Goal: Entertainment & Leisure: Consume media (video, audio)

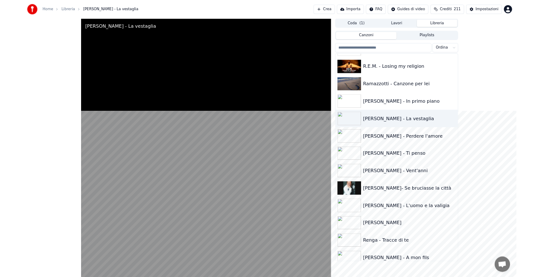
scroll to position [8782, 0]
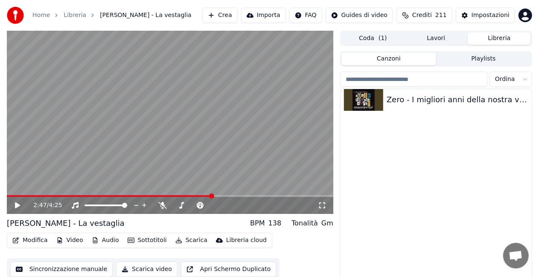
scroll to position [11895, 0]
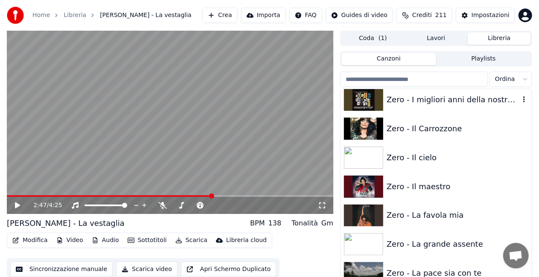
drag, startPoint x: 465, startPoint y: 98, endPoint x: 375, endPoint y: 131, distance: 95.7
click at [465, 98] on div "Zero - I migliori anni della nostra vita" at bounding box center [452, 100] width 133 height 12
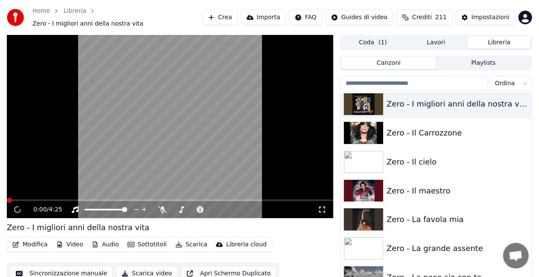
click at [324, 207] on icon at bounding box center [322, 209] width 9 height 7
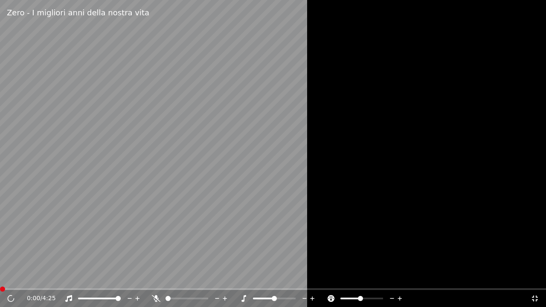
click at [264, 187] on video at bounding box center [273, 153] width 546 height 307
click at [22, 251] on video at bounding box center [273, 153] width 546 height 307
click at [9, 288] on span at bounding box center [5, 289] width 10 height 2
click at [64, 243] on video at bounding box center [273, 153] width 546 height 307
click at [67, 181] on video at bounding box center [273, 153] width 546 height 307
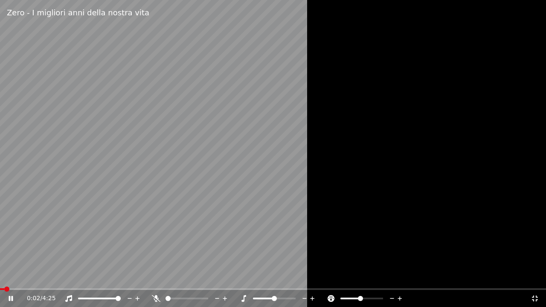
click at [4, 289] on span at bounding box center [2, 289] width 4 height 2
click at [6, 289] on span at bounding box center [3, 289] width 6 height 2
click at [110, 299] on span at bounding box center [94, 299] width 32 height 2
click at [106, 299] on span at bounding box center [105, 298] width 5 height 5
click at [121, 296] on span at bounding box center [118, 298] width 5 height 5
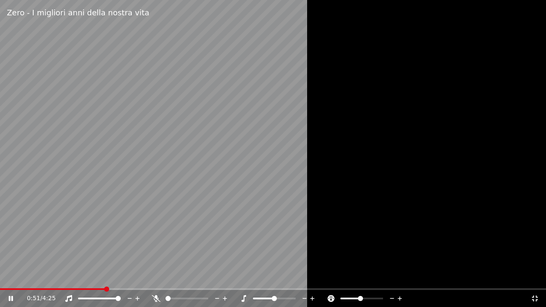
click at [10, 287] on video at bounding box center [273, 153] width 546 height 307
click at [12, 291] on div "0:51 / 4:25" at bounding box center [273, 298] width 546 height 17
click at [12, 289] on span at bounding box center [6, 289] width 12 height 2
click at [10, 295] on icon at bounding box center [17, 298] width 20 height 7
click at [98, 299] on div at bounding box center [107, 298] width 69 height 9
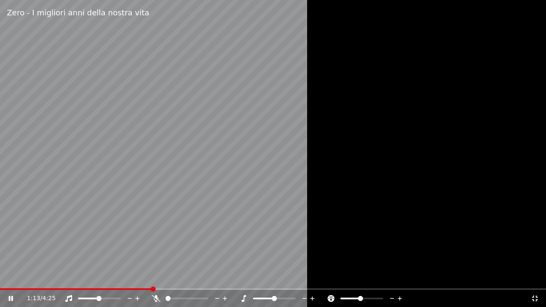
click at [99, 298] on span at bounding box center [88, 299] width 21 height 2
click at [536, 297] on icon at bounding box center [535, 299] width 6 height 6
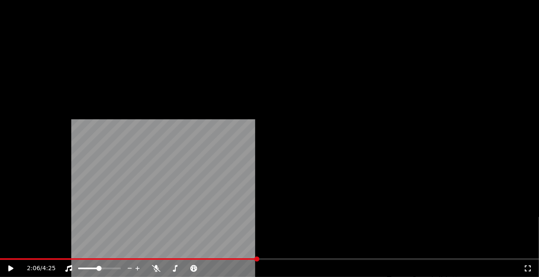
scroll to position [12194, 0]
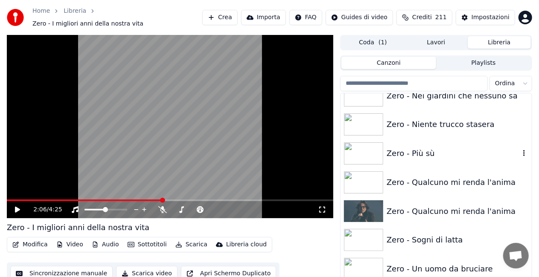
click at [426, 152] on div "Zero - Più sù" at bounding box center [452, 154] width 133 height 12
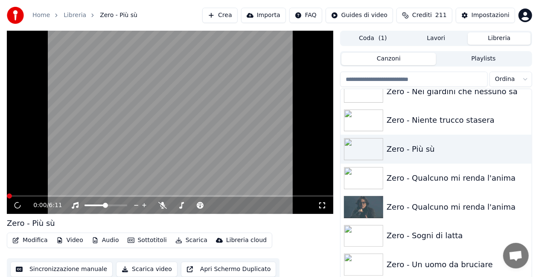
click at [321, 204] on icon at bounding box center [322, 205] width 9 height 7
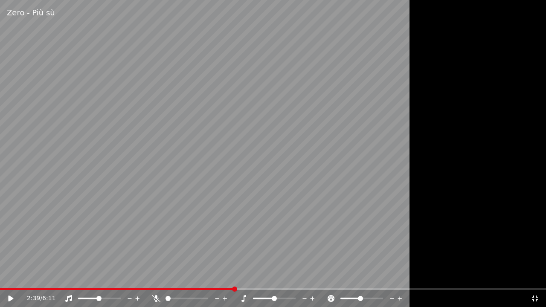
click at [534, 297] on icon at bounding box center [535, 298] width 9 height 7
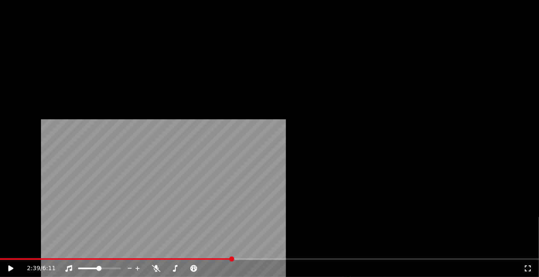
scroll to position [12194, 0]
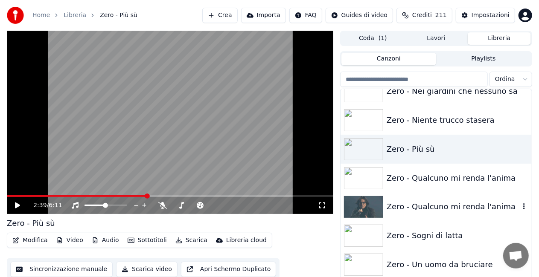
click at [444, 200] on div "Zero - Qualcuno mi renda l'anima" at bounding box center [435, 207] width 191 height 29
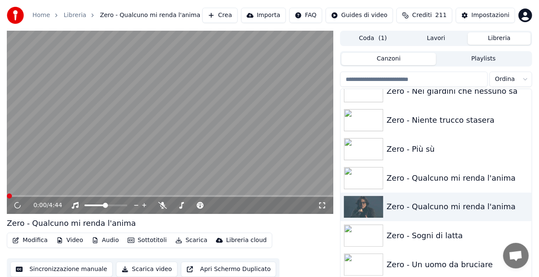
click at [324, 204] on icon at bounding box center [322, 206] width 6 height 6
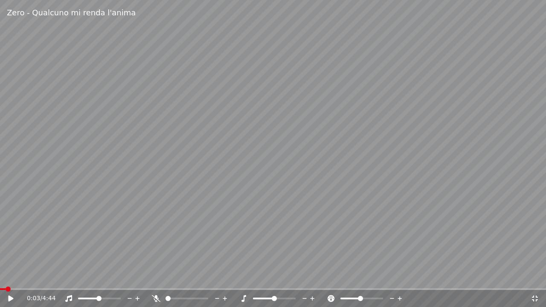
click at [6, 290] on span at bounding box center [3, 289] width 6 height 2
click at [363, 133] on video at bounding box center [273, 153] width 546 height 307
click at [9, 287] on video at bounding box center [273, 153] width 546 height 307
click at [5, 288] on video at bounding box center [273, 153] width 546 height 307
click at [6, 288] on span at bounding box center [3, 289] width 6 height 2
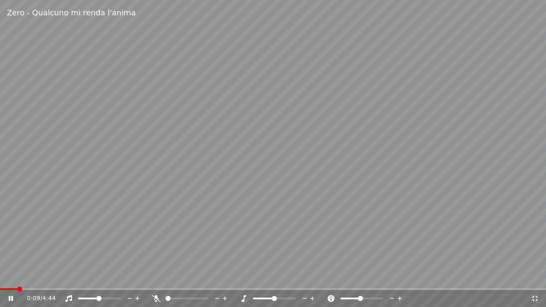
click at [17, 289] on span at bounding box center [8, 289] width 17 height 2
click at [2, 290] on span at bounding box center [1, 289] width 2 height 2
click at [9, 289] on span at bounding box center [4, 289] width 9 height 2
click at [10, 299] on icon at bounding box center [10, 299] width 5 height 6
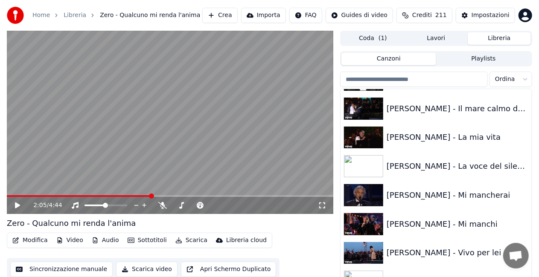
scroll to position [1371, 0]
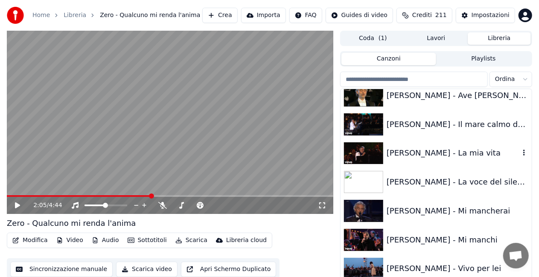
click at [436, 162] on div "[PERSON_NAME] - La mia vita" at bounding box center [435, 153] width 191 height 29
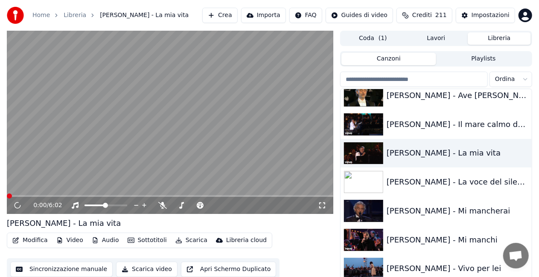
click at [321, 202] on icon at bounding box center [322, 205] width 9 height 7
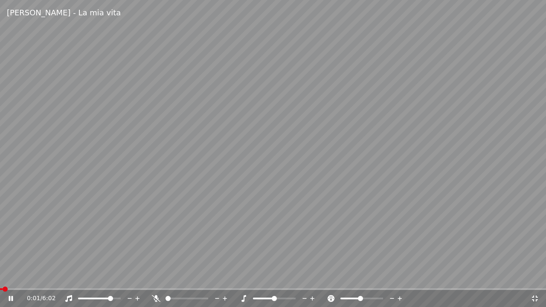
click at [113, 296] on span at bounding box center [110, 298] width 5 height 5
click at [105, 297] on div at bounding box center [107, 298] width 69 height 9
click at [100, 299] on div at bounding box center [107, 298] width 69 height 9
click at [100, 297] on div at bounding box center [107, 298] width 69 height 9
click at [99, 297] on div at bounding box center [107, 298] width 69 height 9
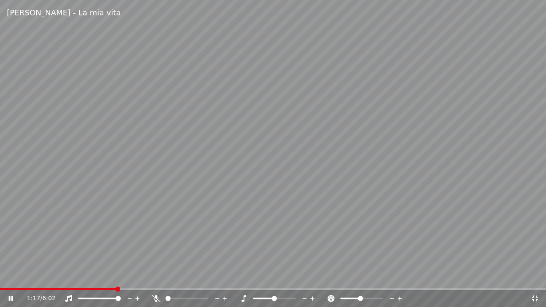
click at [99, 298] on span at bounding box center [99, 299] width 43 height 2
click at [537, 296] on icon at bounding box center [535, 298] width 9 height 7
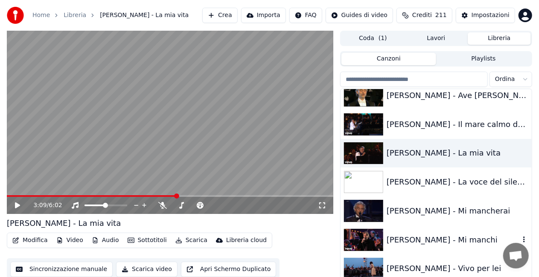
click at [415, 238] on div "[PERSON_NAME] - Mi manchi" at bounding box center [452, 240] width 133 height 12
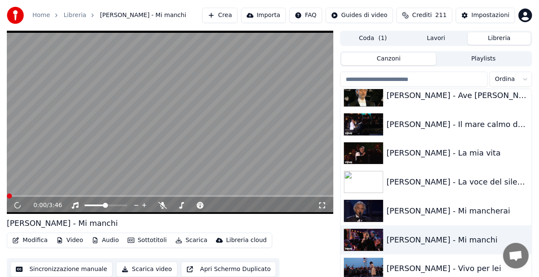
drag, startPoint x: 321, startPoint y: 206, endPoint x: 546, endPoint y: 218, distance: 225.2
click at [331, 208] on div "0:00 / 3:46" at bounding box center [170, 205] width 326 height 17
click at [323, 209] on icon at bounding box center [322, 205] width 9 height 7
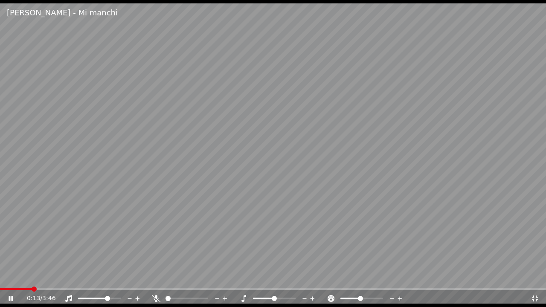
click at [114, 298] on span at bounding box center [99, 299] width 43 height 2
click at [100, 297] on div at bounding box center [107, 298] width 69 height 9
click at [96, 299] on div at bounding box center [107, 298] width 69 height 9
click at [98, 297] on div at bounding box center [107, 298] width 69 height 9
click at [99, 299] on span at bounding box center [88, 299] width 21 height 2
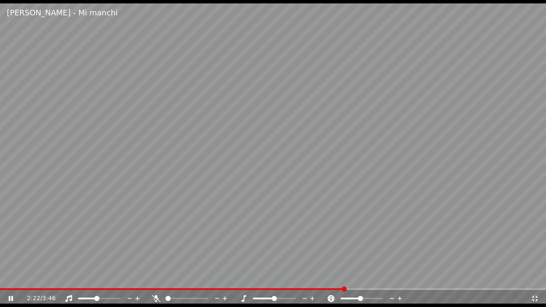
click at [96, 299] on span at bounding box center [87, 299] width 18 height 2
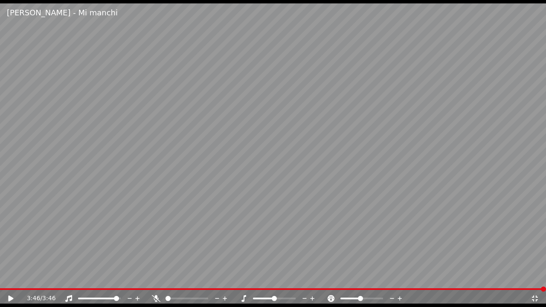
click at [118, 301] on span at bounding box center [116, 298] width 5 height 5
click at [534, 301] on icon at bounding box center [535, 298] width 9 height 7
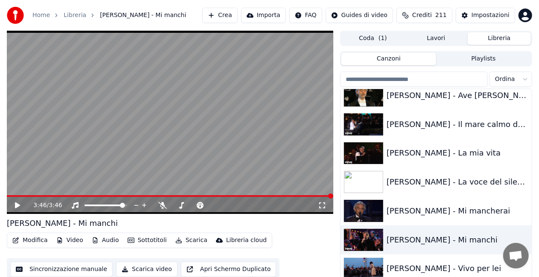
click at [19, 196] on span at bounding box center [170, 196] width 326 height 2
click at [322, 208] on icon at bounding box center [322, 205] width 9 height 7
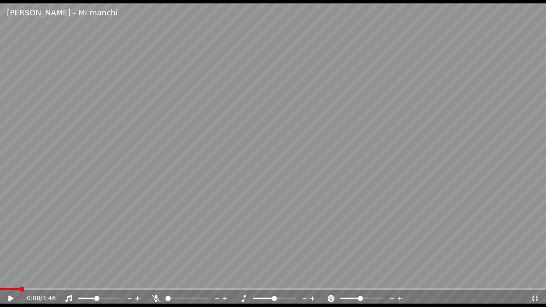
click at [95, 298] on span at bounding box center [87, 299] width 18 height 2
click at [314, 116] on video at bounding box center [273, 153] width 546 height 307
click at [29, 290] on span at bounding box center [16, 289] width 32 height 2
drag, startPoint x: 10, startPoint y: 297, endPoint x: 3, endPoint y: 293, distance: 7.8
click at [10, 296] on icon at bounding box center [10, 299] width 5 height 6
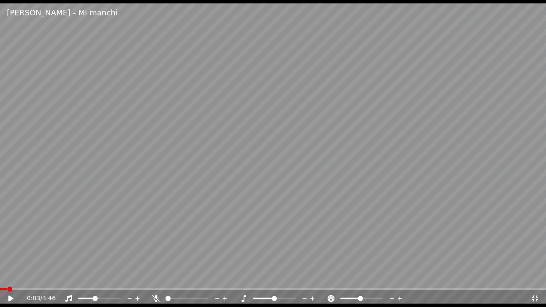
click at [7, 289] on span at bounding box center [3, 289] width 7 height 2
click at [121, 296] on span at bounding box center [118, 298] width 5 height 5
click at [158, 299] on icon at bounding box center [156, 298] width 9 height 7
drag, startPoint x: 170, startPoint y: 237, endPoint x: 0, endPoint y: 275, distance: 173.9
click at [162, 239] on video at bounding box center [273, 153] width 546 height 307
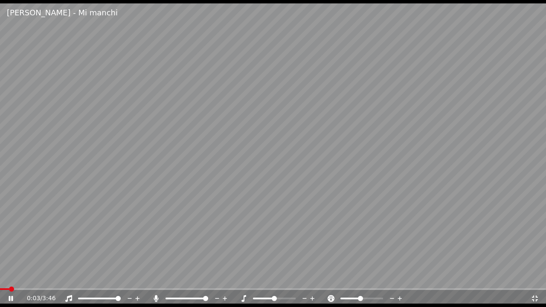
click at [38, 287] on video at bounding box center [273, 153] width 546 height 307
click at [44, 289] on div "[PERSON_NAME] - Mi manchi 0:03 / 3:46" at bounding box center [273, 153] width 546 height 307
click at [44, 289] on span at bounding box center [273, 289] width 546 height 2
click at [32, 289] on span at bounding box center [16, 289] width 32 height 2
click at [26, 290] on div "0:13 / 3:46" at bounding box center [273, 298] width 546 height 17
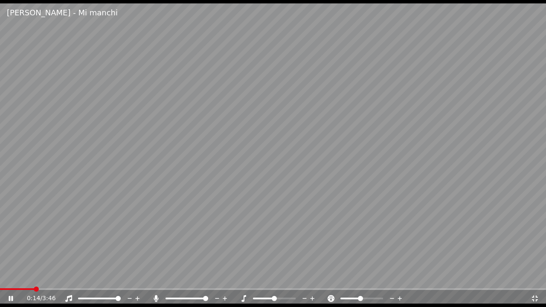
click at [25, 290] on div "0:14 / 3:46" at bounding box center [273, 298] width 546 height 17
click at [12, 288] on span at bounding box center [6, 289] width 12 height 2
click at [160, 299] on icon at bounding box center [156, 298] width 9 height 7
click at [155, 298] on icon at bounding box center [156, 298] width 9 height 7
click at [155, 239] on video at bounding box center [273, 153] width 546 height 307
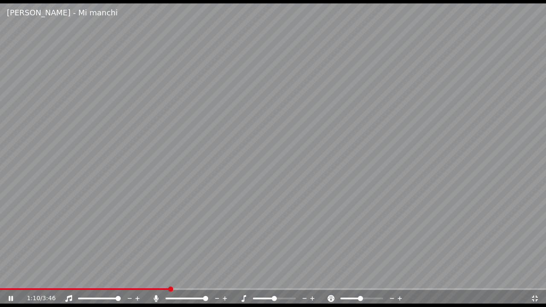
click at [162, 289] on span at bounding box center [85, 289] width 170 height 2
click at [156, 299] on icon at bounding box center [156, 298] width 5 height 7
click at [214, 290] on div "1:59 / 3:46" at bounding box center [273, 298] width 546 height 17
click at [212, 289] on span at bounding box center [106, 289] width 212 height 2
click at [197, 290] on div "1:28 / 3:46" at bounding box center [273, 298] width 546 height 17
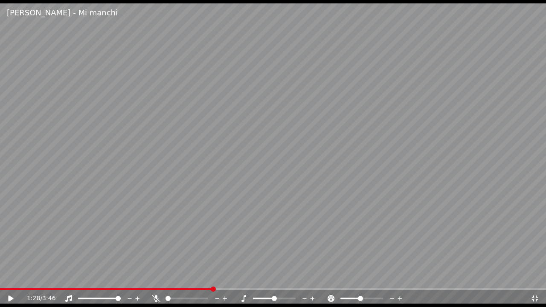
click at [192, 290] on div "1:28 / 3:46" at bounding box center [273, 298] width 546 height 17
click at [191, 290] on span at bounding box center [95, 289] width 191 height 2
click at [182, 289] on span at bounding box center [95, 289] width 191 height 2
click at [177, 289] on span at bounding box center [90, 289] width 181 height 2
click at [157, 296] on icon at bounding box center [156, 298] width 9 height 7
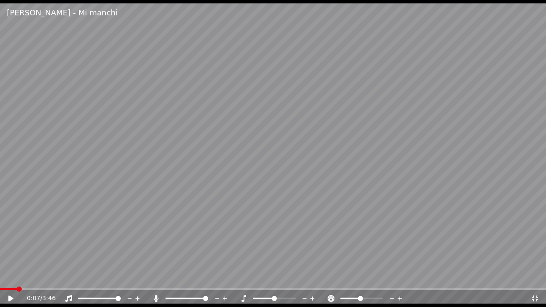
click at [17, 290] on span at bounding box center [8, 289] width 17 height 2
click at [38, 289] on span at bounding box center [273, 289] width 546 height 2
click at [48, 254] on video at bounding box center [273, 153] width 546 height 307
click at [158, 297] on icon at bounding box center [156, 298] width 9 height 7
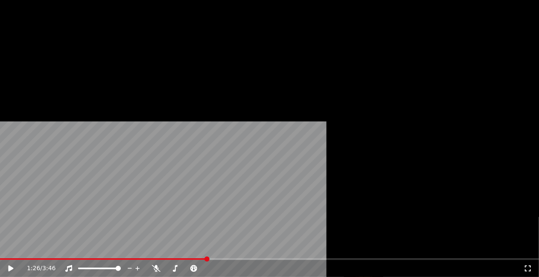
scroll to position [732, 0]
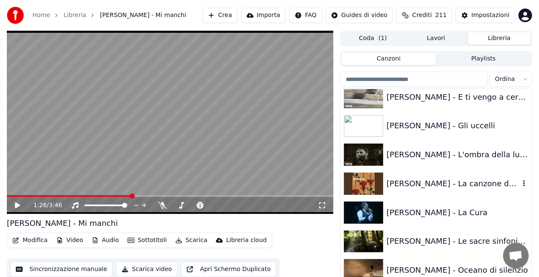
drag, startPoint x: 434, startPoint y: 179, endPoint x: 417, endPoint y: 179, distance: 16.6
click at [433, 179] on div "[PERSON_NAME] - La canzone dei vecchi amanti" at bounding box center [452, 184] width 133 height 12
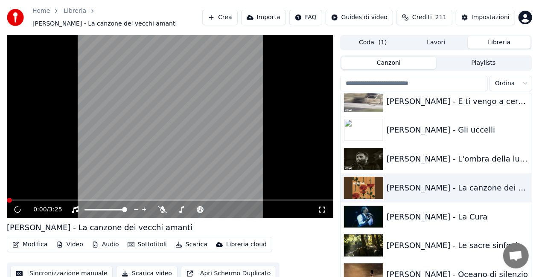
click at [320, 206] on icon at bounding box center [322, 209] width 9 height 7
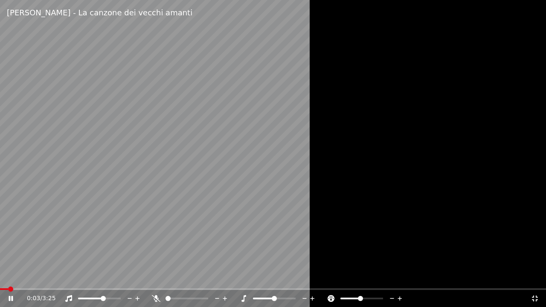
click at [102, 296] on span at bounding box center [103, 298] width 5 height 5
click at [5, 290] on span at bounding box center [2, 289] width 5 height 2
click at [86, 297] on div at bounding box center [107, 298] width 69 height 9
click at [87, 297] on div at bounding box center [107, 298] width 69 height 9
click at [88, 298] on span at bounding box center [83, 299] width 10 height 2
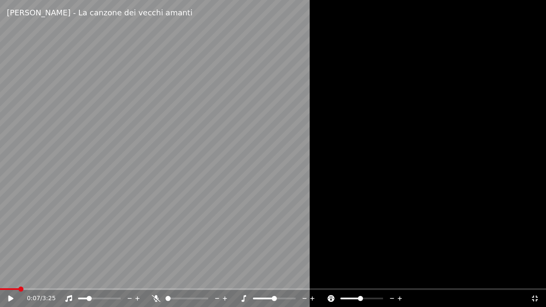
click at [17, 290] on span at bounding box center [9, 289] width 19 height 2
click at [0, 290] on span at bounding box center [2, 289] width 5 height 2
click at [9, 299] on icon at bounding box center [17, 298] width 20 height 7
click at [96, 298] on span at bounding box center [95, 298] width 5 height 5
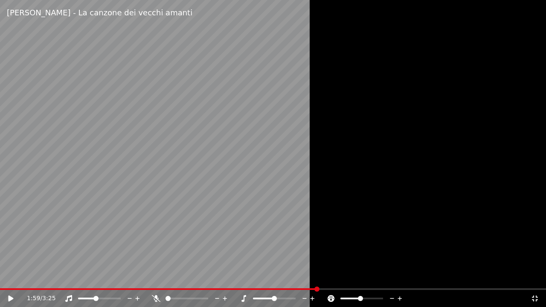
click at [536, 300] on icon at bounding box center [535, 299] width 6 height 6
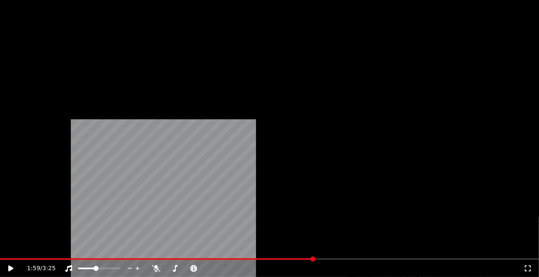
scroll to position [859, 0]
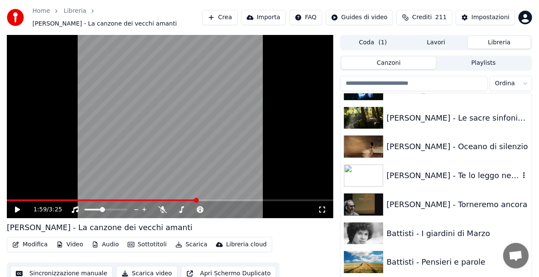
click at [432, 174] on div "[PERSON_NAME] - Te lo leggo negli occhi" at bounding box center [452, 176] width 133 height 12
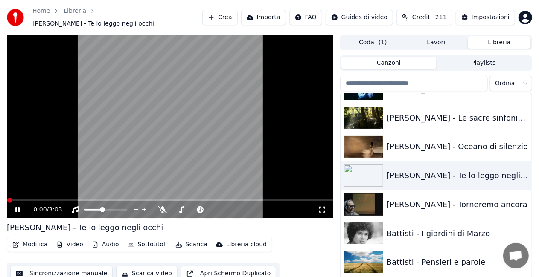
click at [320, 207] on icon at bounding box center [322, 210] width 6 height 6
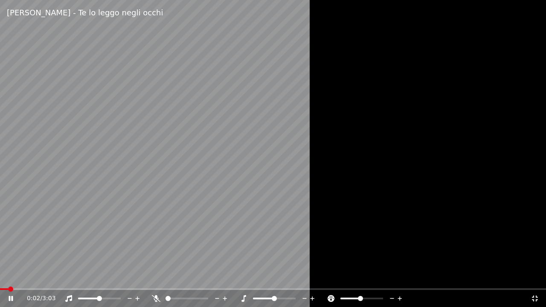
click at [99, 297] on span at bounding box center [99, 298] width 5 height 5
click at [0, 289] on span at bounding box center [0, 289] width 0 height 2
click at [9, 299] on icon at bounding box center [10, 299] width 5 height 6
click at [537, 296] on icon at bounding box center [535, 298] width 9 height 7
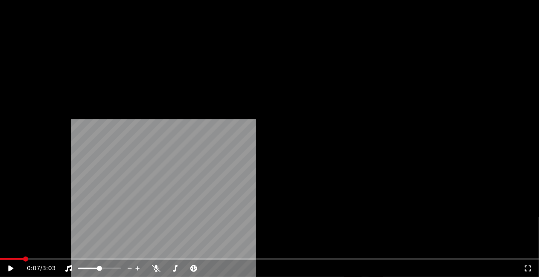
scroll to position [1201, 0]
